Goal: Task Accomplishment & Management: Use online tool/utility

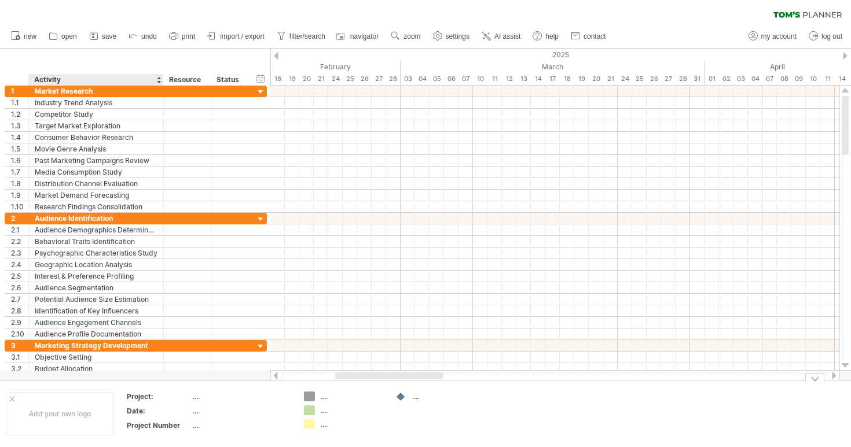
drag, startPoint x: 175, startPoint y: 427, endPoint x: 126, endPoint y: 403, distance: 55.2
click at [126, 403] on table "Project: .... Date: .... Project Number ...." at bounding box center [209, 413] width 167 height 45
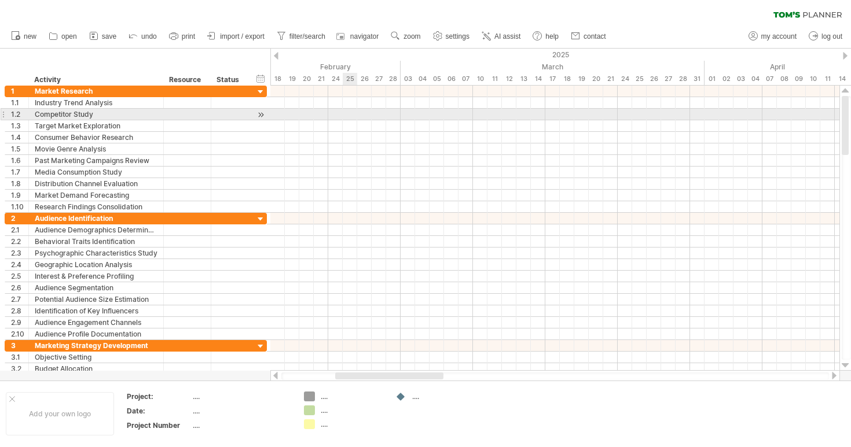
drag, startPoint x: 295, startPoint y: 109, endPoint x: 354, endPoint y: 109, distance: 59.6
click at [356, 110] on div at bounding box center [554, 115] width 569 height 12
click at [313, 109] on div at bounding box center [554, 115] width 569 height 12
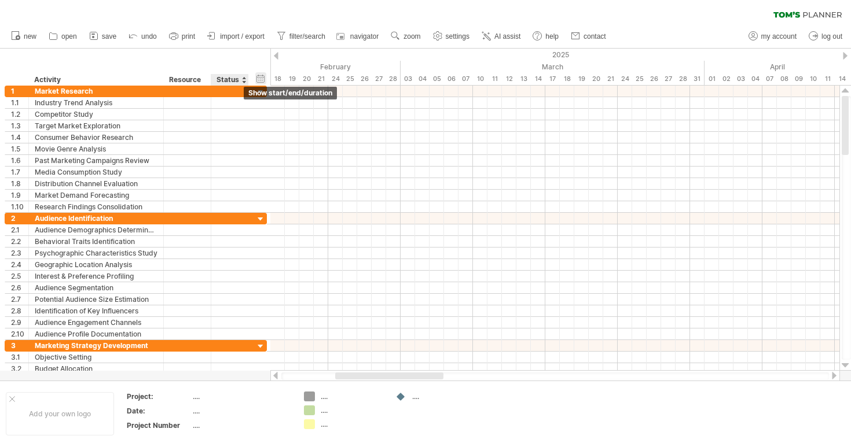
click at [261, 75] on div "hide start/end/duration show start/end/duration" at bounding box center [260, 78] width 11 height 12
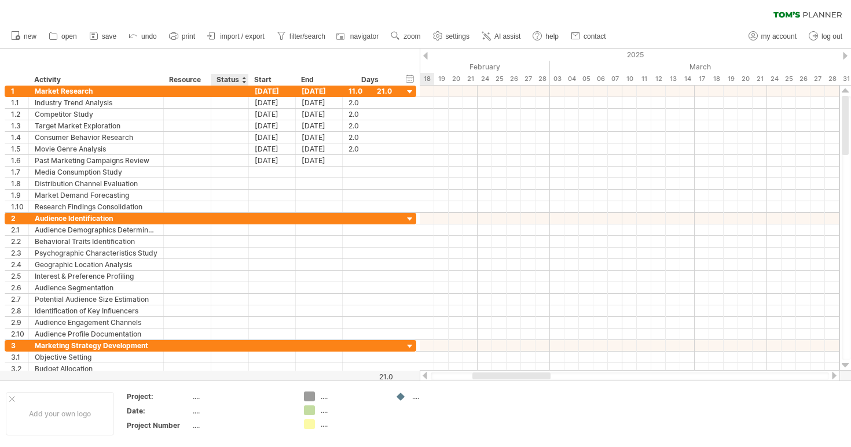
click at [236, 80] on div "Status" at bounding box center [229, 80] width 25 height 12
click at [410, 79] on div "hide start/end/duration show start/end/duration" at bounding box center [410, 78] width 11 height 12
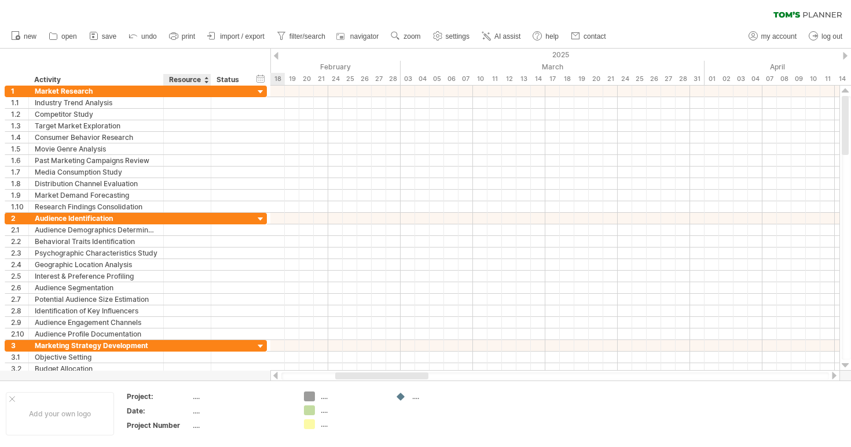
click at [189, 79] on div "Resource" at bounding box center [186, 80] width 35 height 12
click at [199, 79] on input "********" at bounding box center [186, 80] width 35 height 12
click at [207, 79] on div at bounding box center [206, 80] width 5 height 12
click at [228, 78] on div "Status" at bounding box center [229, 80] width 25 height 12
click at [201, 77] on div "Resource" at bounding box center [186, 80] width 35 height 12
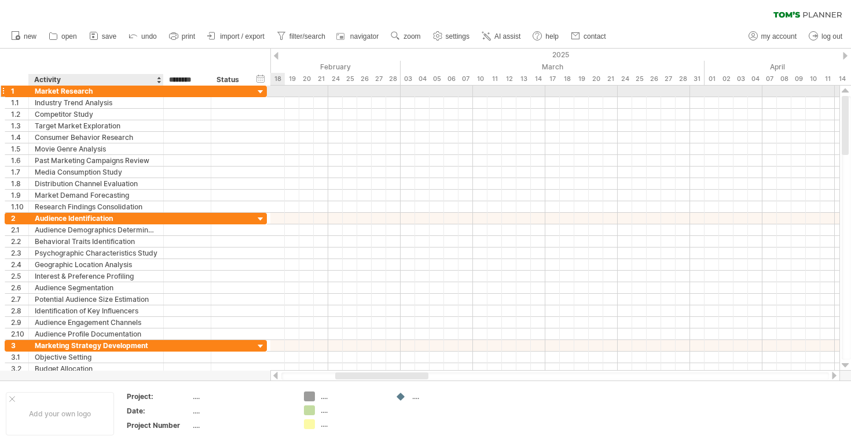
click at [129, 89] on div "Market Research" at bounding box center [96, 91] width 123 height 11
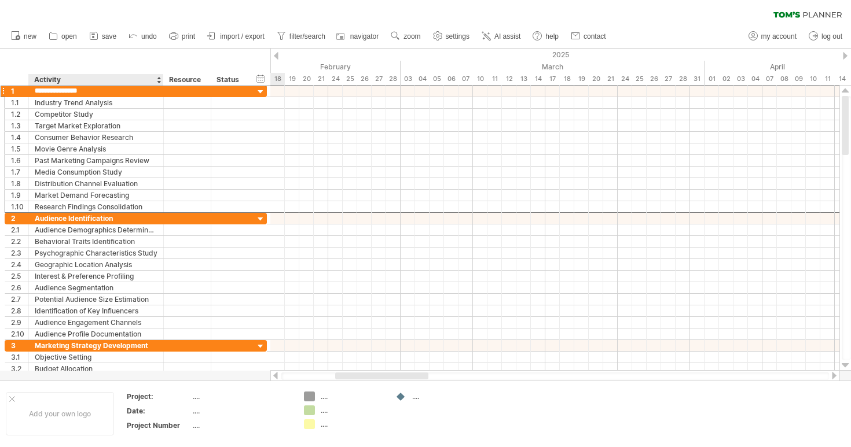
click at [140, 85] on div "Activity" at bounding box center [95, 80] width 123 height 12
click at [360, 78] on div "26" at bounding box center [364, 79] width 14 height 12
click at [230, 78] on div "Status" at bounding box center [229, 80] width 25 height 12
click at [230, 78] on input "******" at bounding box center [229, 80] width 25 height 12
click at [243, 78] on div at bounding box center [243, 80] width 5 height 12
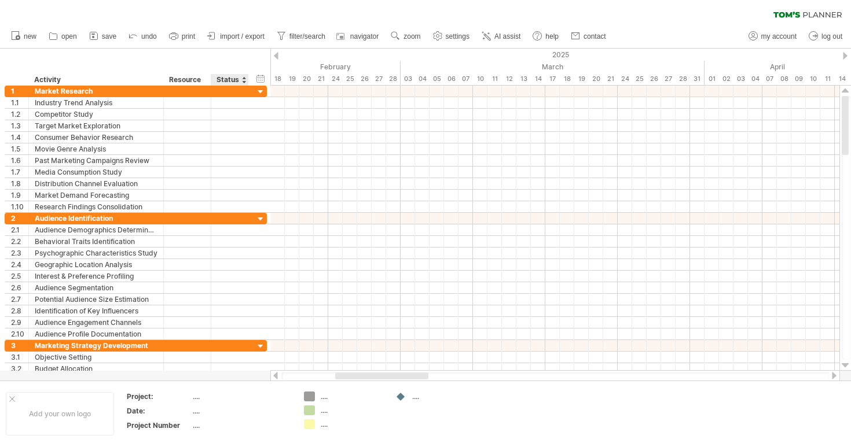
click at [232, 79] on div "Status" at bounding box center [229, 80] width 25 height 12
click at [259, 80] on div "hide start/end/duration show start/end/duration" at bounding box center [260, 78] width 11 height 12
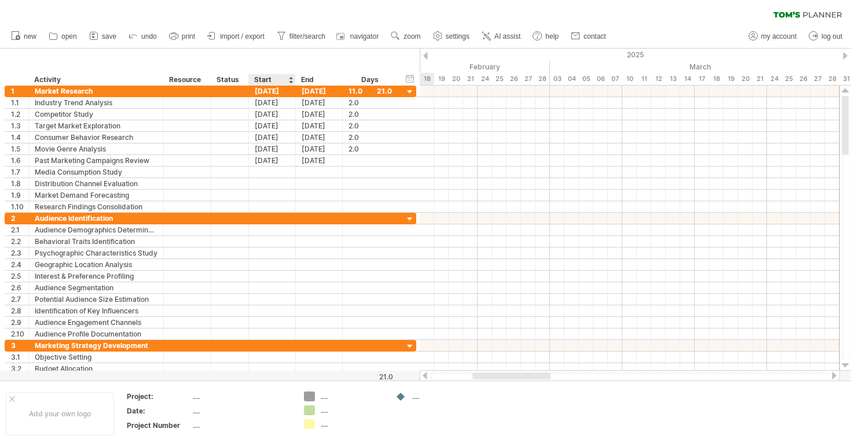
click at [260, 80] on div "Start" at bounding box center [271, 80] width 35 height 12
click at [405, 95] on div at bounding box center [410, 92] width 11 height 11
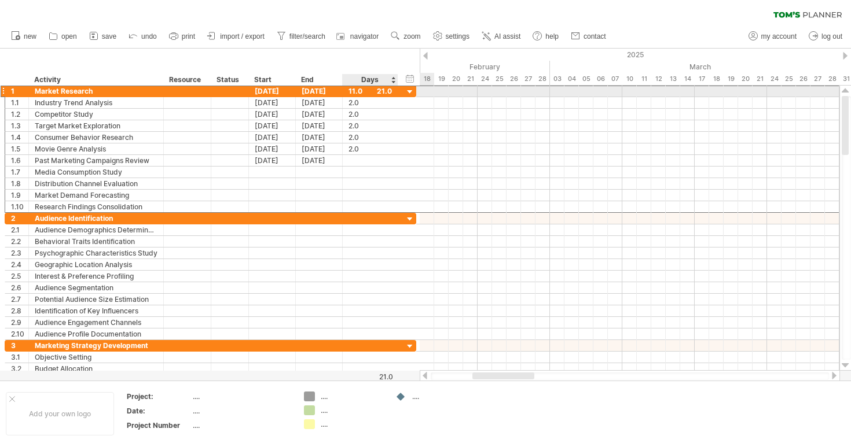
click at [385, 90] on div "11.0" at bounding box center [369, 91] width 43 height 11
click at [377, 95] on div "****" at bounding box center [369, 91] width 43 height 11
click at [375, 92] on div "****" at bounding box center [369, 91] width 43 height 11
click at [385, 91] on div "****" at bounding box center [369, 91] width 43 height 11
